Goal: Answer question/provide support

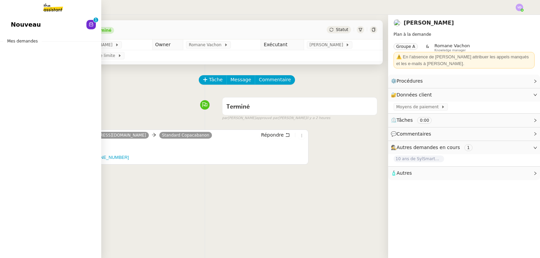
click at [9, 25] on link "Nouveau 0 1 2 3 4 5 6 7 8 9" at bounding box center [50, 25] width 101 height 16
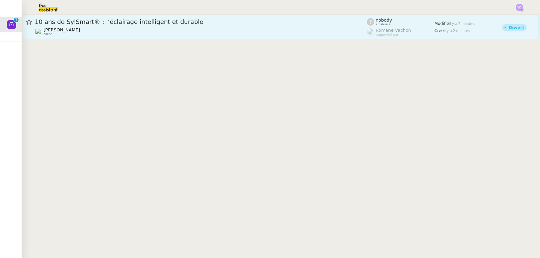
click at [178, 30] on div "[PERSON_NAME] client" at bounding box center [201, 31] width 332 height 9
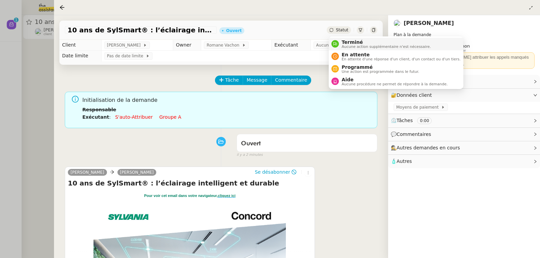
click at [348, 45] on span "Aucune action supplémentaire n'est nécessaire." at bounding box center [386, 47] width 89 height 4
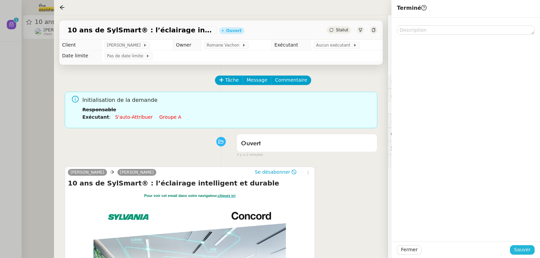
click at [515, 250] on button "Sauver" at bounding box center [522, 249] width 25 height 9
